Goal: Task Accomplishment & Management: Manage account settings

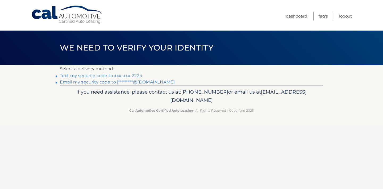
click at [117, 76] on link "Text my security code to xxx-xxx-2224" at bounding box center [101, 75] width 82 height 5
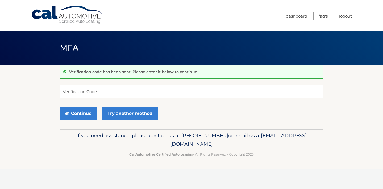
click at [105, 94] on input "Verification Code" at bounding box center [191, 91] width 263 height 13
type input "296703"
click at [75, 116] on button "Continue" at bounding box center [78, 113] width 37 height 13
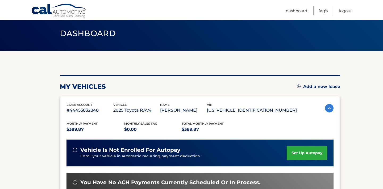
scroll to position [30, 0]
